Goal: Task Accomplishment & Management: Use online tool/utility

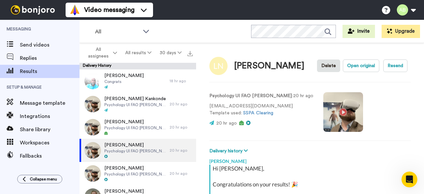
scroll to position [114, 0]
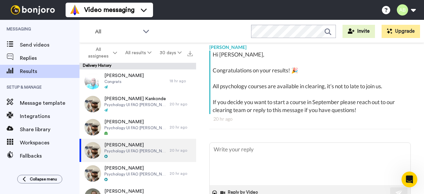
type textarea "x"
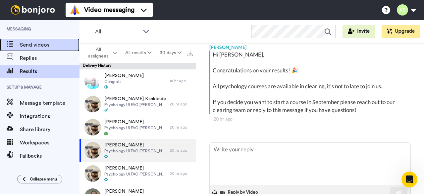
click at [26, 45] on span "Send videos" at bounding box center [50, 45] width 60 height 8
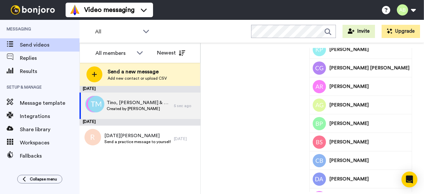
scroll to position [195, 0]
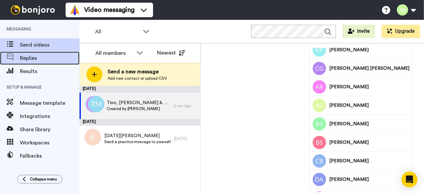
click at [23, 59] on span "Replies" at bounding box center [50, 58] width 60 height 8
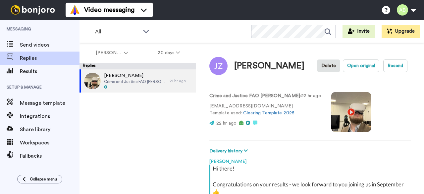
click at [331, 111] on video at bounding box center [351, 112] width 40 height 40
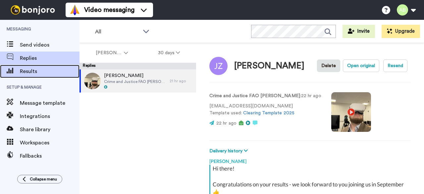
click at [22, 71] on span "Results" at bounding box center [50, 72] width 60 height 8
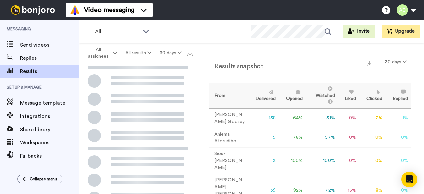
click at [111, 51] on span "All assignees" at bounding box center [98, 52] width 27 height 13
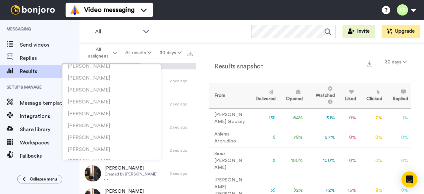
scroll to position [167, 0]
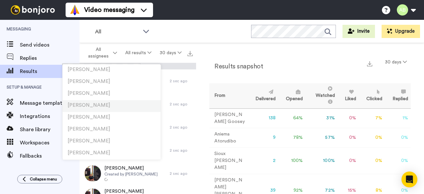
click at [89, 105] on span "[PERSON_NAME]" at bounding box center [89, 105] width 43 height 5
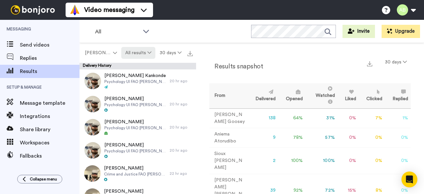
click at [148, 55] on button "All results" at bounding box center [138, 53] width 34 height 12
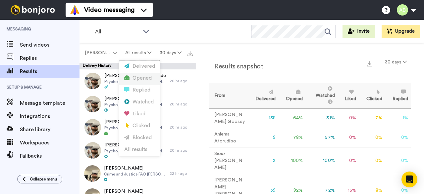
click at [144, 78] on div "Opened" at bounding box center [139, 78] width 31 height 7
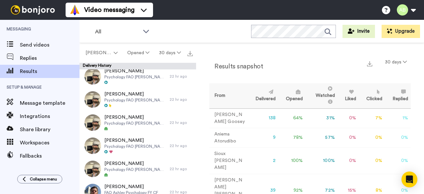
scroll to position [590, 0]
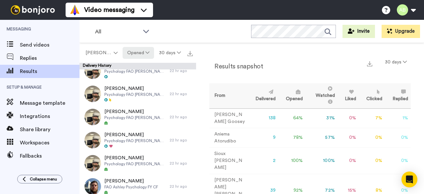
click at [148, 53] on icon at bounding box center [147, 52] width 4 height 5
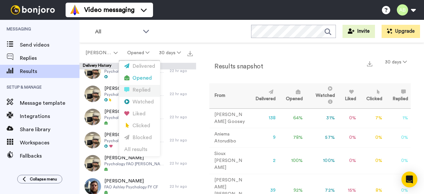
click at [142, 89] on div "Replied" at bounding box center [139, 90] width 31 height 7
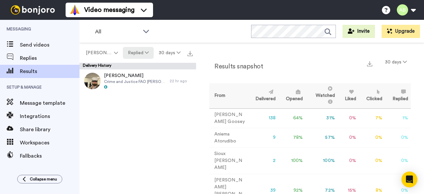
click at [140, 48] on button "Replied" at bounding box center [138, 53] width 31 height 12
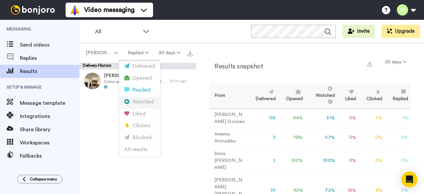
click at [144, 105] on div "Watched" at bounding box center [139, 102] width 31 height 7
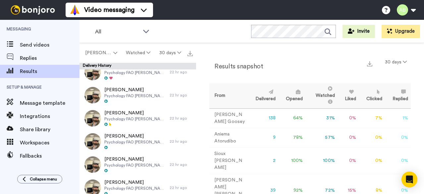
scroll to position [126, 0]
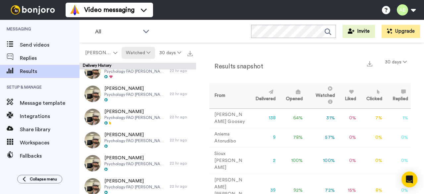
click at [148, 52] on icon at bounding box center [148, 52] width 4 height 5
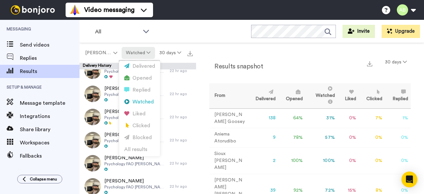
click at [148, 52] on icon at bounding box center [148, 52] width 4 height 5
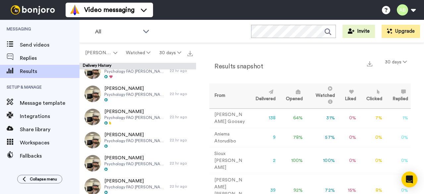
click at [202, 98] on div "Results snapshot 30 days From Delivered Opened Watched Liked Clicked Replied Fa…" at bounding box center [310, 120] width 228 height 155
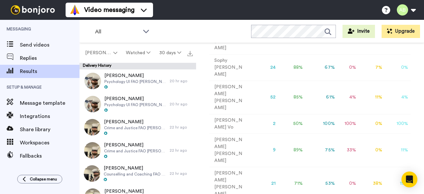
scroll to position [251, 0]
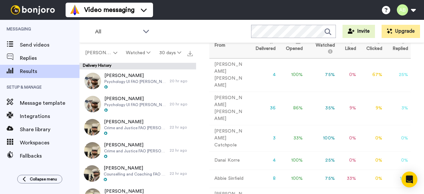
scroll to position [23, 0]
